Goal: Task Accomplishment & Management: Manage account settings

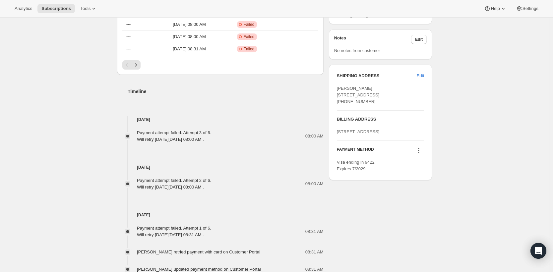
scroll to position [275, 0]
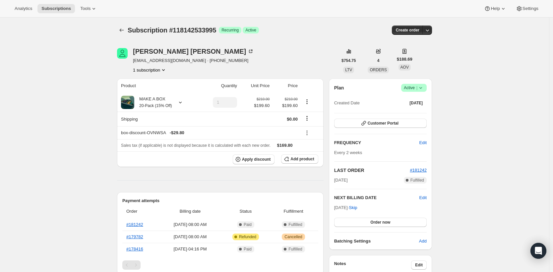
click at [411, 91] on span "Success Active |" at bounding box center [414, 88] width 26 height 8
click at [409, 108] on button "Cancel subscription" at bounding box center [413, 112] width 41 height 11
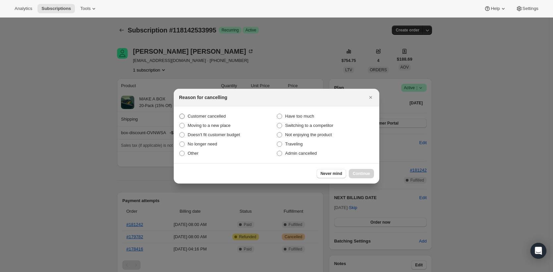
click at [222, 117] on span "Customer cancelled" at bounding box center [207, 116] width 38 height 5
click at [180, 114] on input "Customer cancelled" at bounding box center [179, 114] width 0 height 0
radio input "true"
click at [369, 172] on span "Continue" at bounding box center [361, 173] width 17 height 5
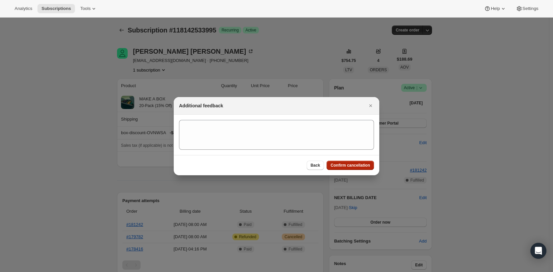
click at [360, 167] on span "Confirm cancellation" at bounding box center [350, 165] width 39 height 5
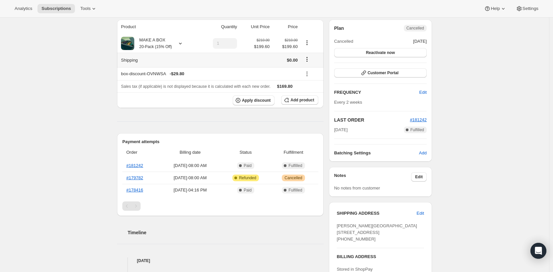
scroll to position [165, 0]
